Goal: Find specific page/section: Find specific page/section

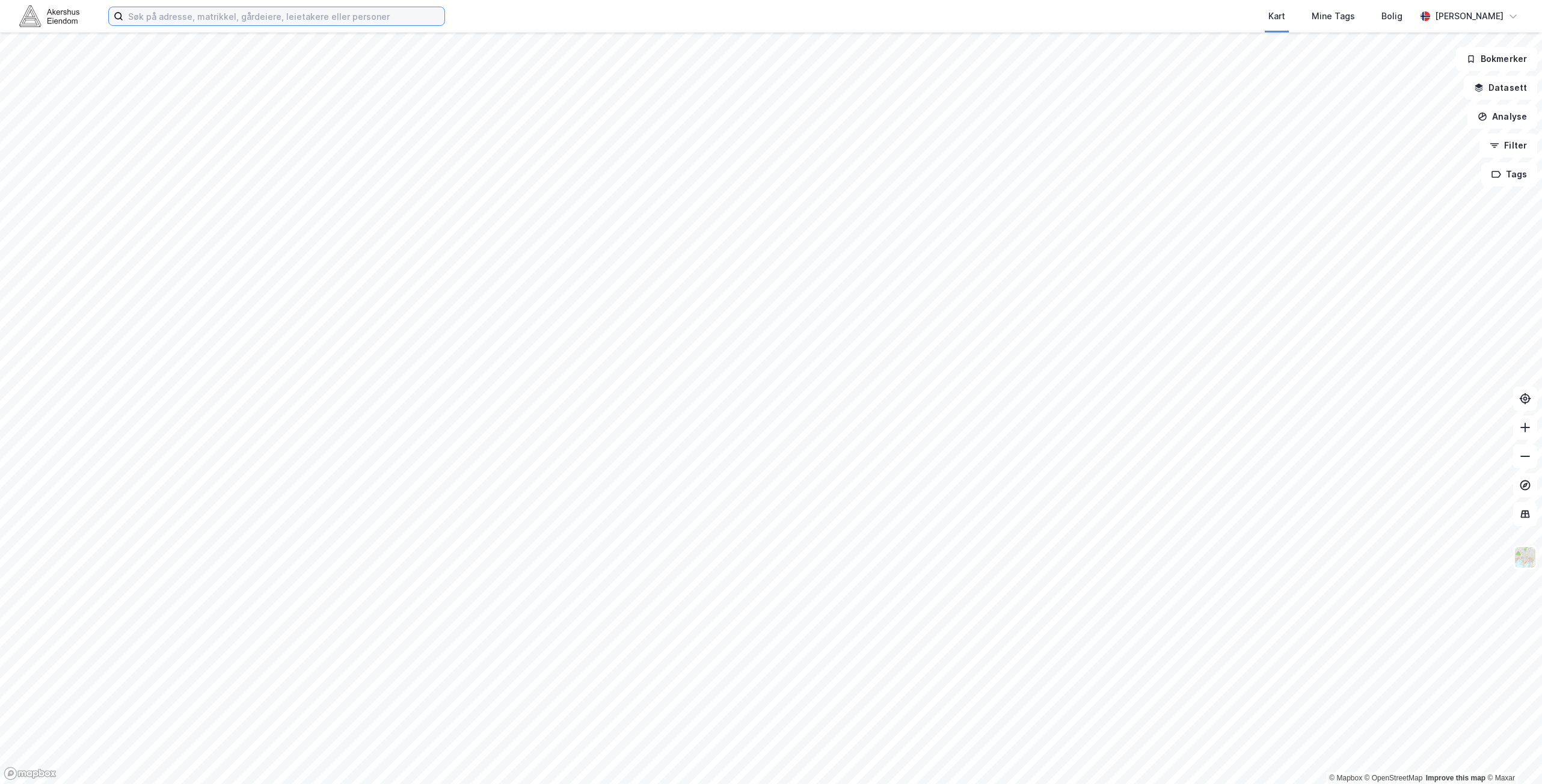
click at [231, 21] on input at bounding box center [284, 16] width 321 height 18
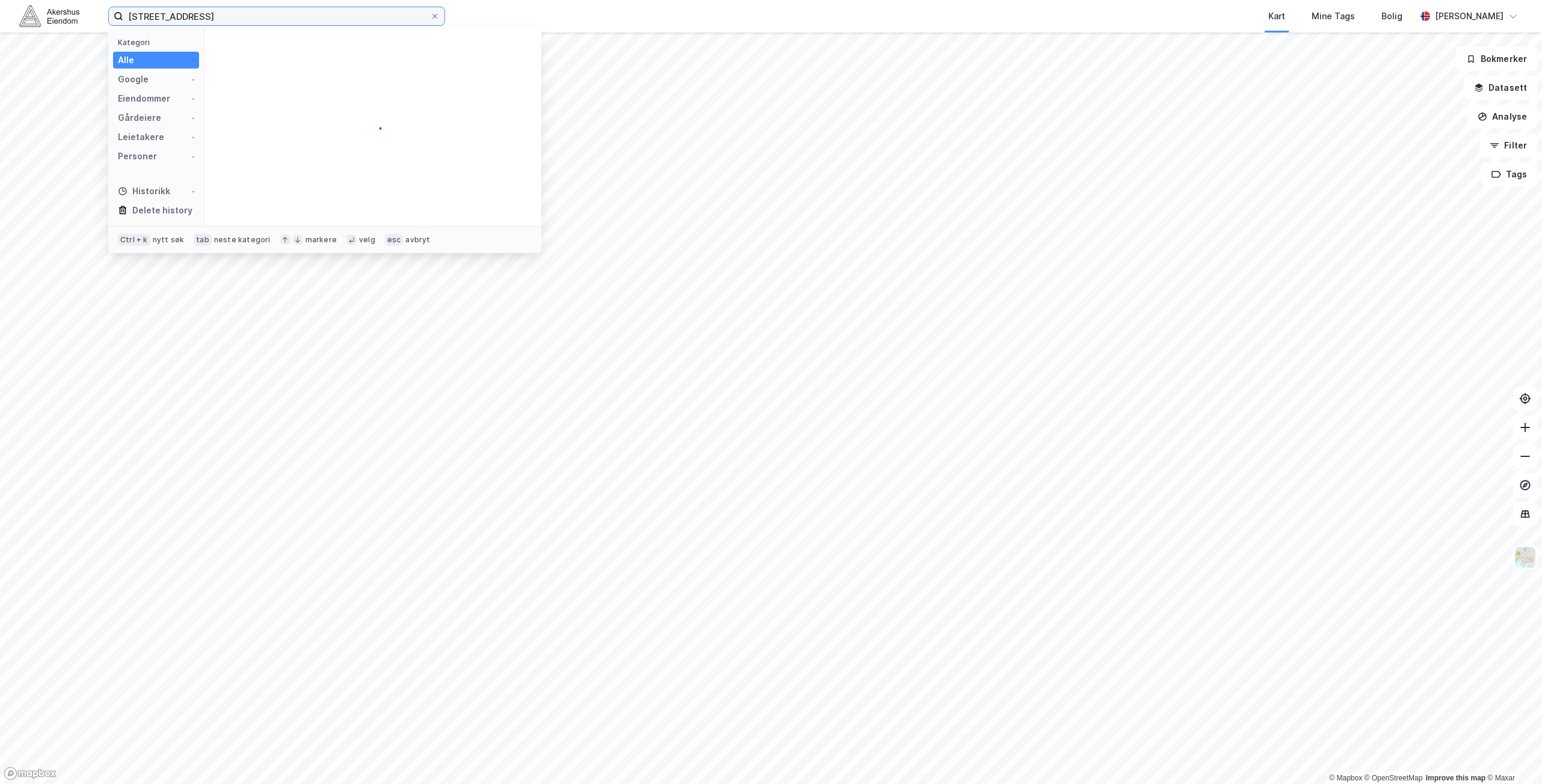
type input "[STREET_ADDRESS]"
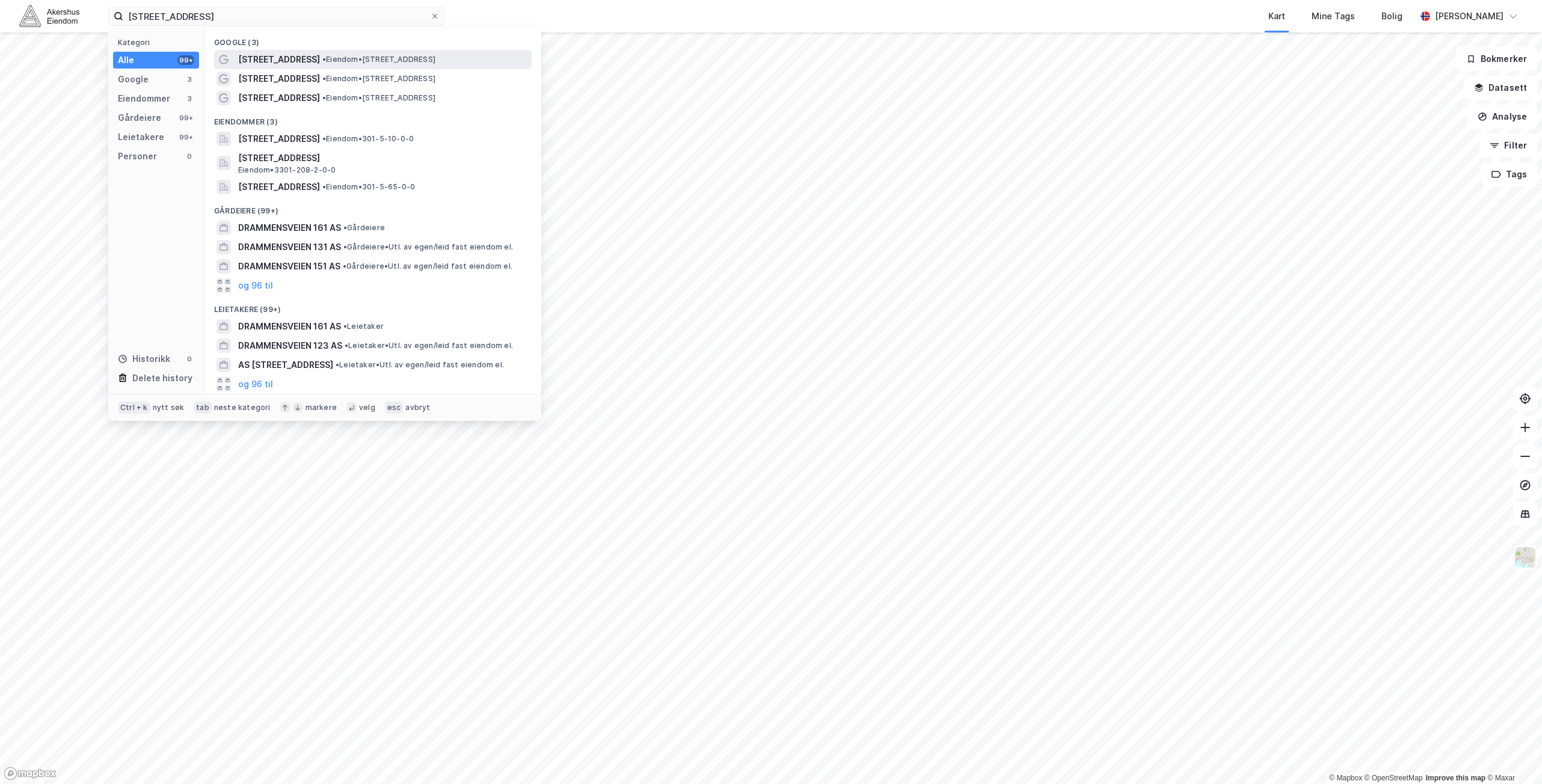
click at [326, 61] on span "•" at bounding box center [324, 59] width 3 height 9
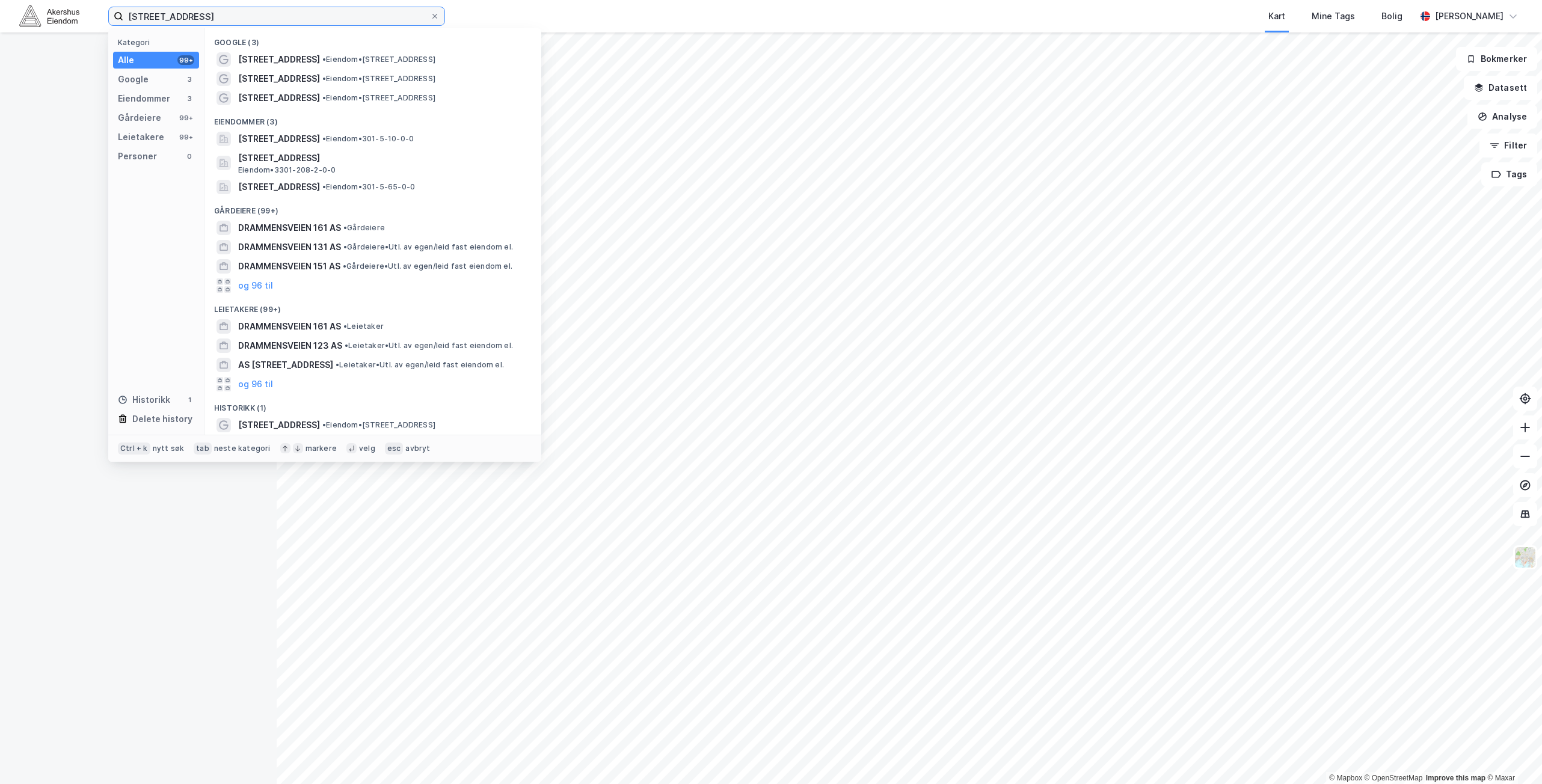
click at [258, 21] on input "[STREET_ADDRESS]" at bounding box center [276, 16] width 307 height 18
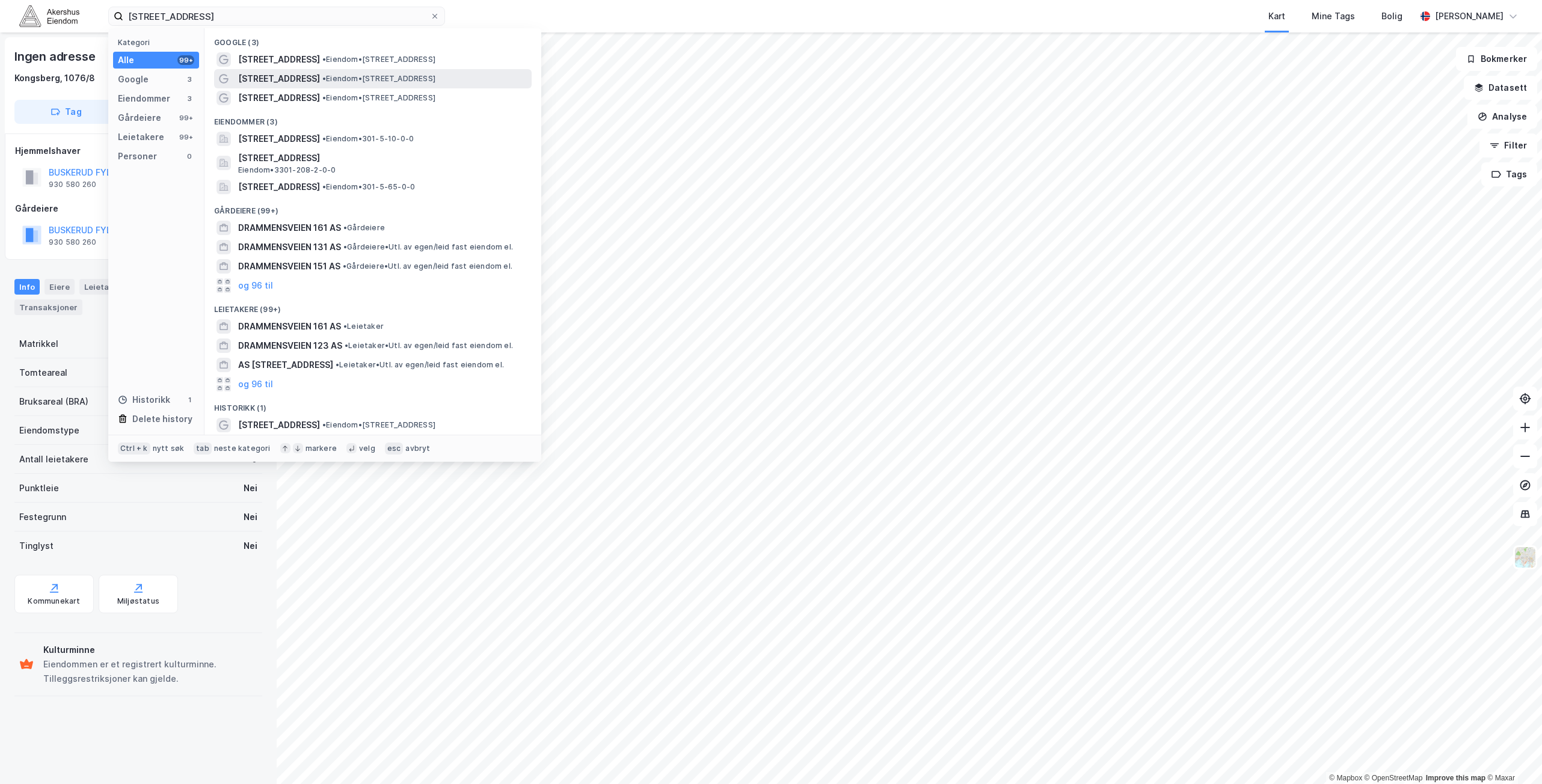
click at [406, 78] on span "• Eiendom • [STREET_ADDRESS]" at bounding box center [379, 79] width 113 height 10
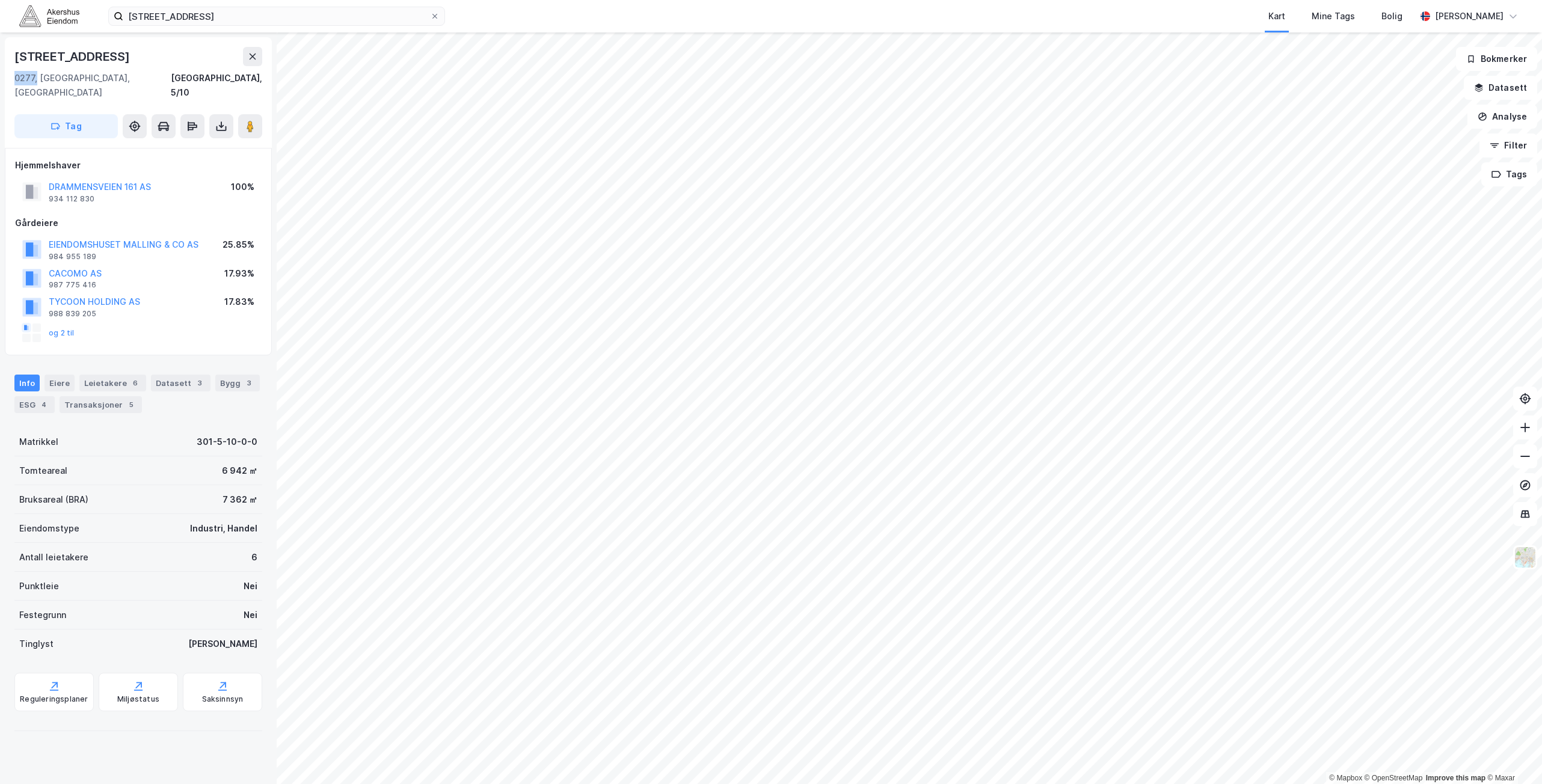
drag, startPoint x: 15, startPoint y: 81, endPoint x: 36, endPoint y: 81, distance: 21.0
click at [36, 81] on div "0277, [GEOGRAPHIC_DATA], [GEOGRAPHIC_DATA]" at bounding box center [93, 85] width 156 height 29
copy div "0277,"
